Goal: Ask a question: Seek information or help from site administrators or community

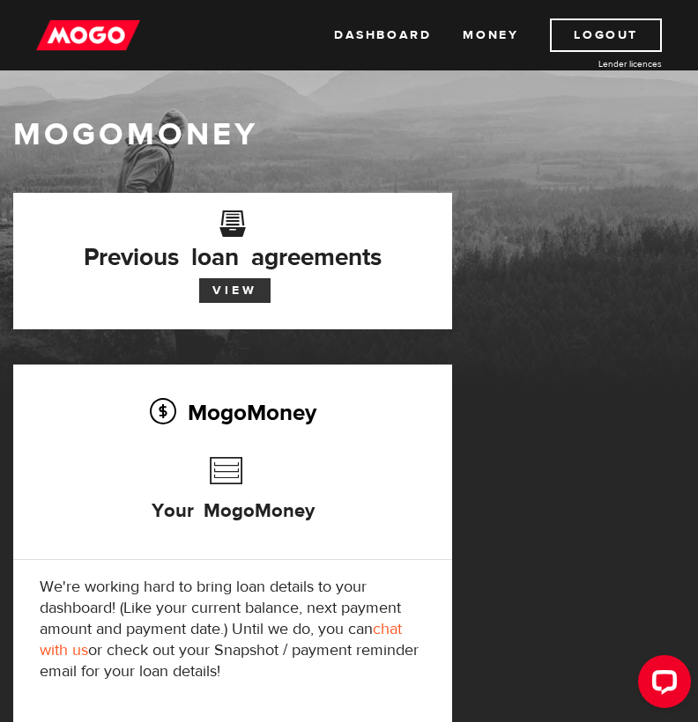
click at [243, 291] on link "View" at bounding box center [234, 290] width 71 height 25
click at [233, 296] on link "View" at bounding box center [234, 290] width 71 height 25
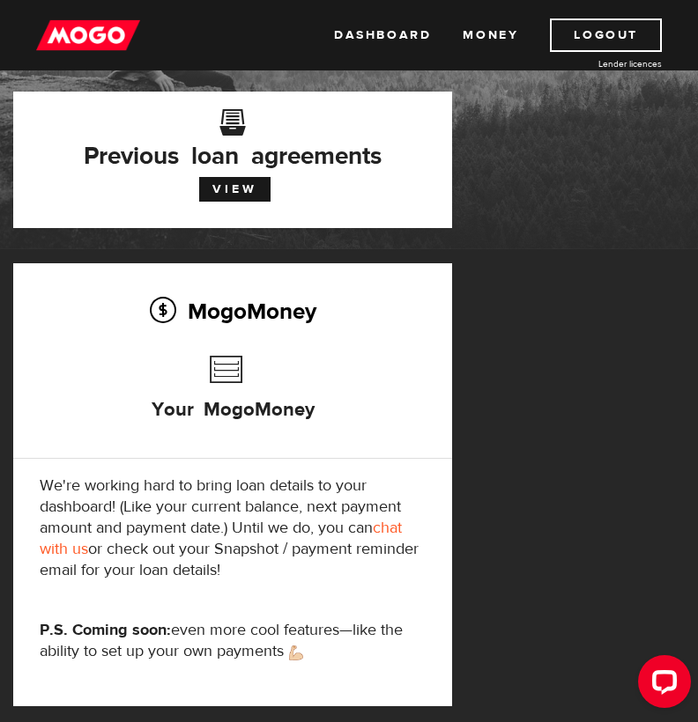
scroll to position [103, 0]
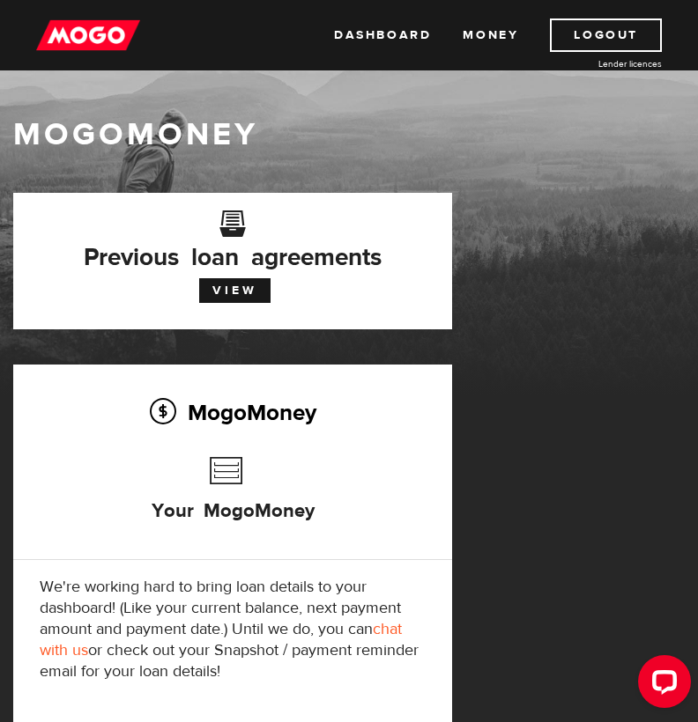
click at [100, 36] on img at bounding box center [88, 35] width 104 height 33
click at [70, 651] on link "chat with us" at bounding box center [221, 639] width 362 height 41
drag, startPoint x: 660, startPoint y: 348, endPoint x: 386, endPoint y: 377, distance: 275.5
click at [386, 377] on div "MogoMoney Your MogoMoney application Expired Your MogoMoney credit decision has…" at bounding box center [349, 518] width 698 height 650
